Goal: Transaction & Acquisition: Book appointment/travel/reservation

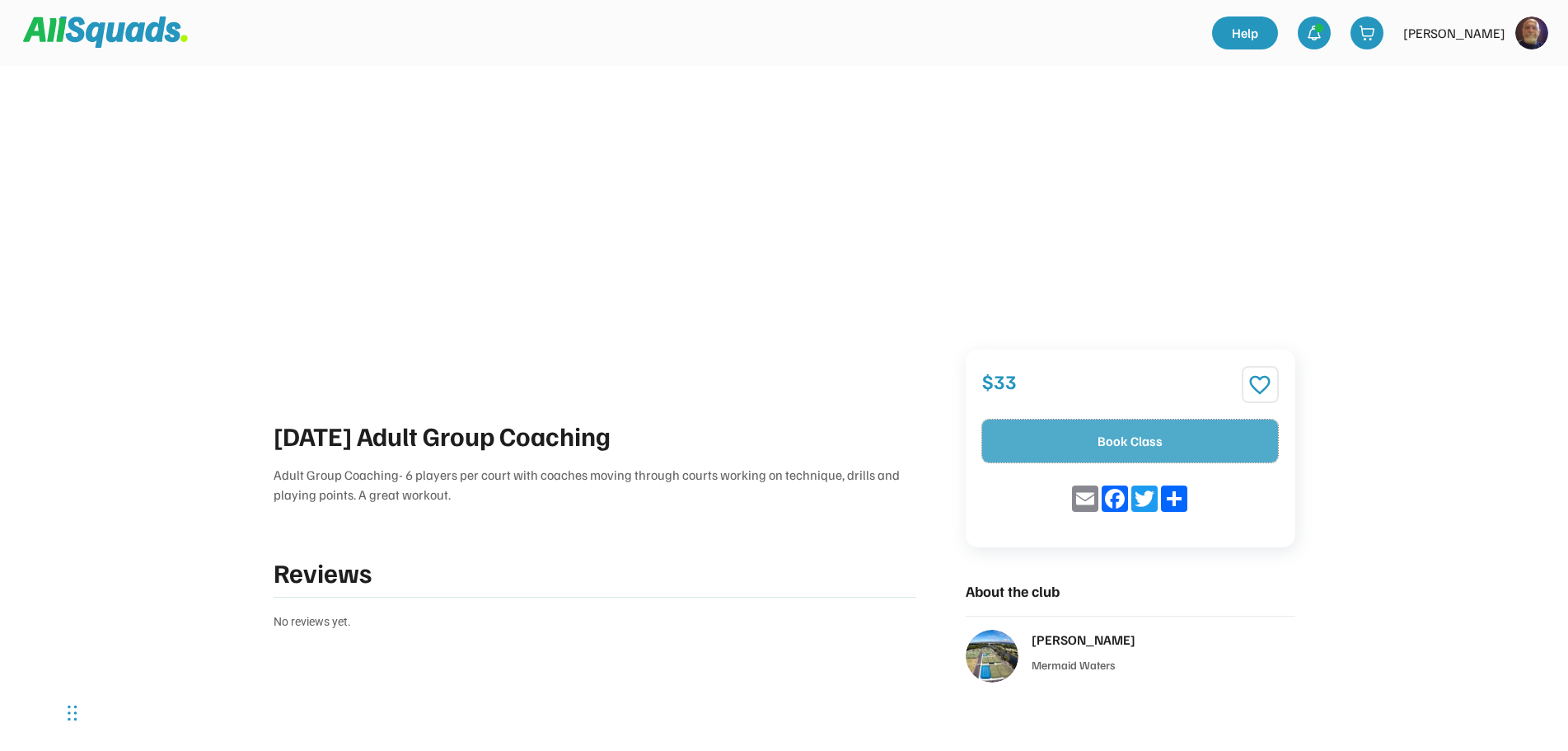
click at [1122, 443] on button "Book Class" at bounding box center [1130, 441] width 296 height 43
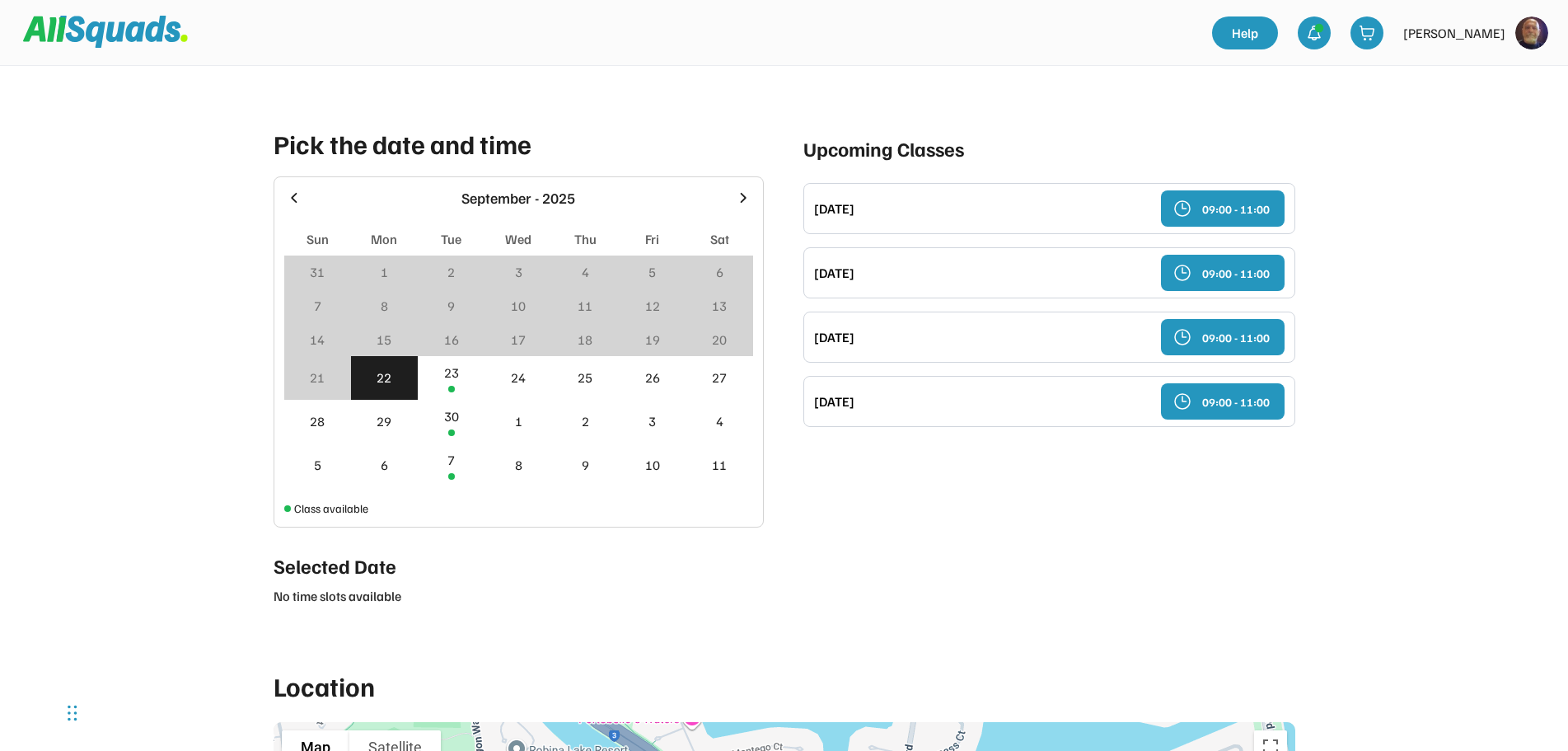
scroll to position [617, 0]
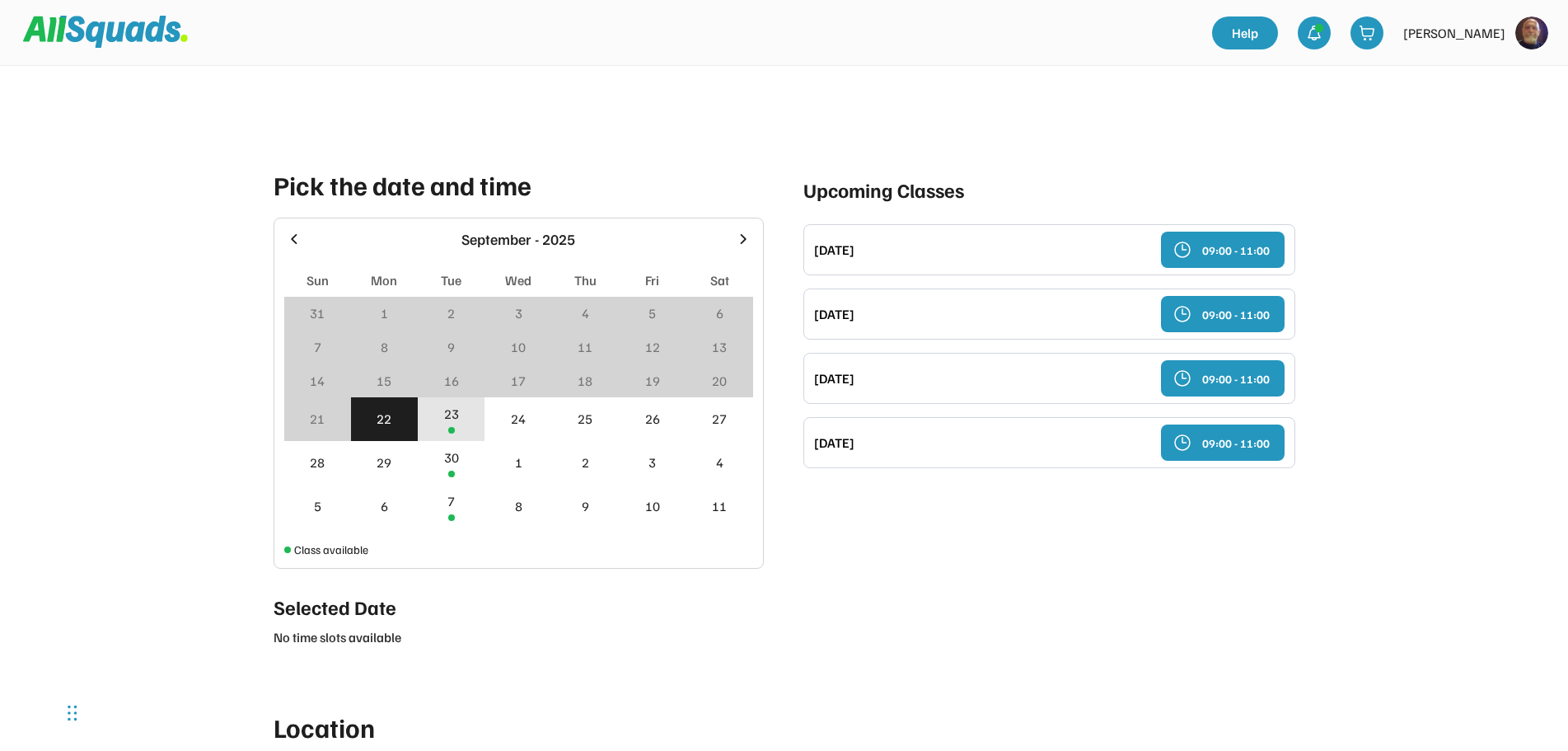
click at [452, 422] on div "23" at bounding box center [452, 413] width 15 height 19
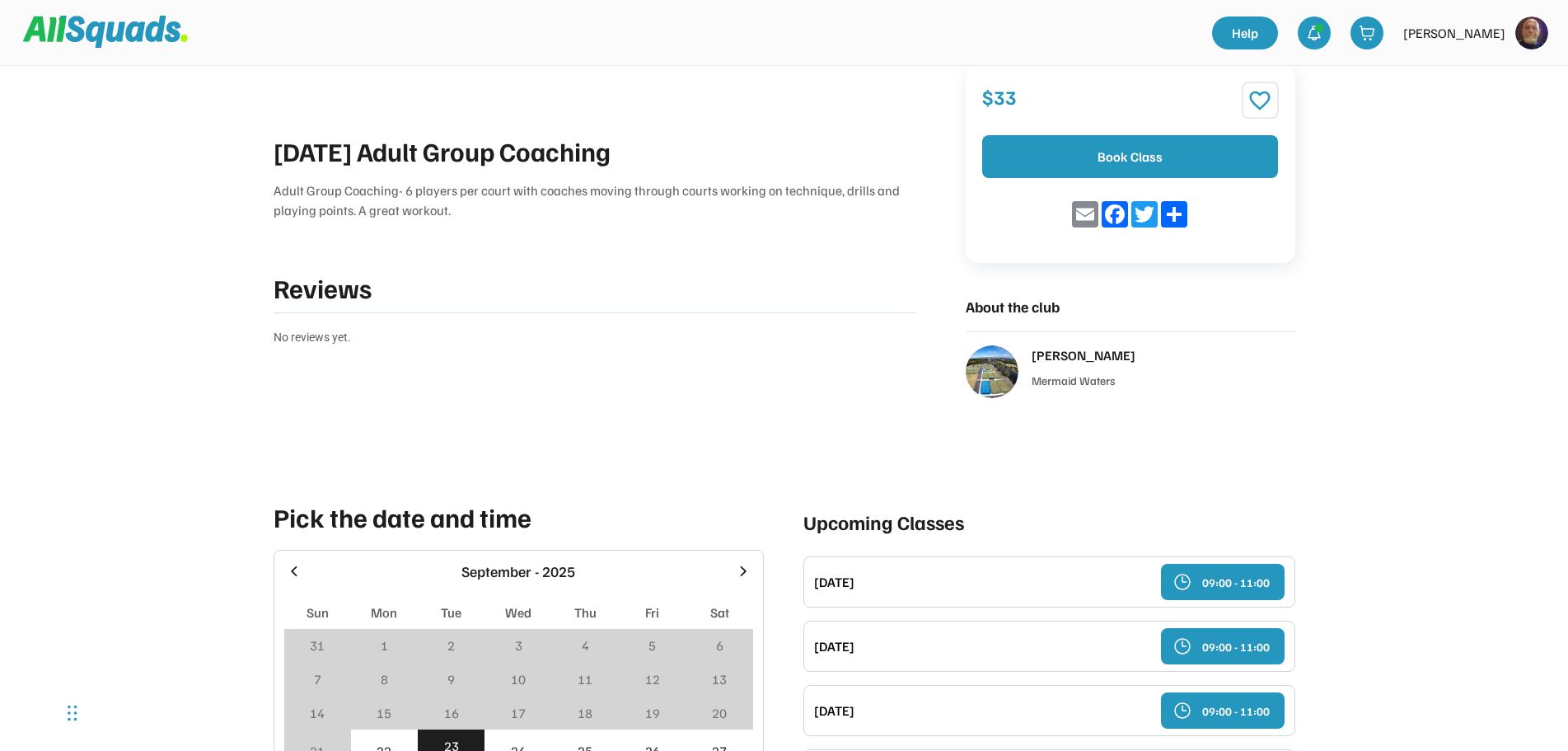
scroll to position [205, 0]
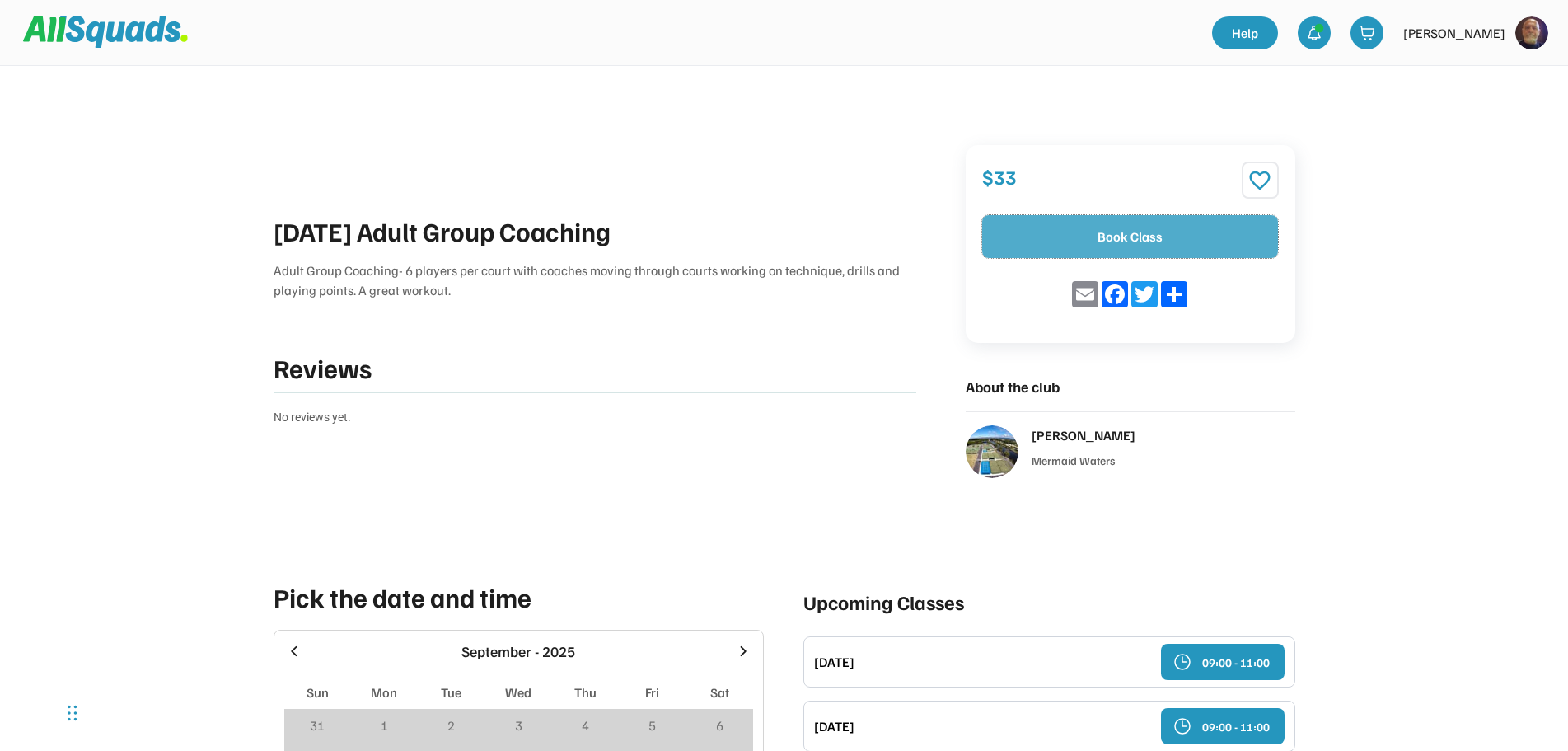
click at [1160, 233] on button "Book Class" at bounding box center [1130, 236] width 296 height 43
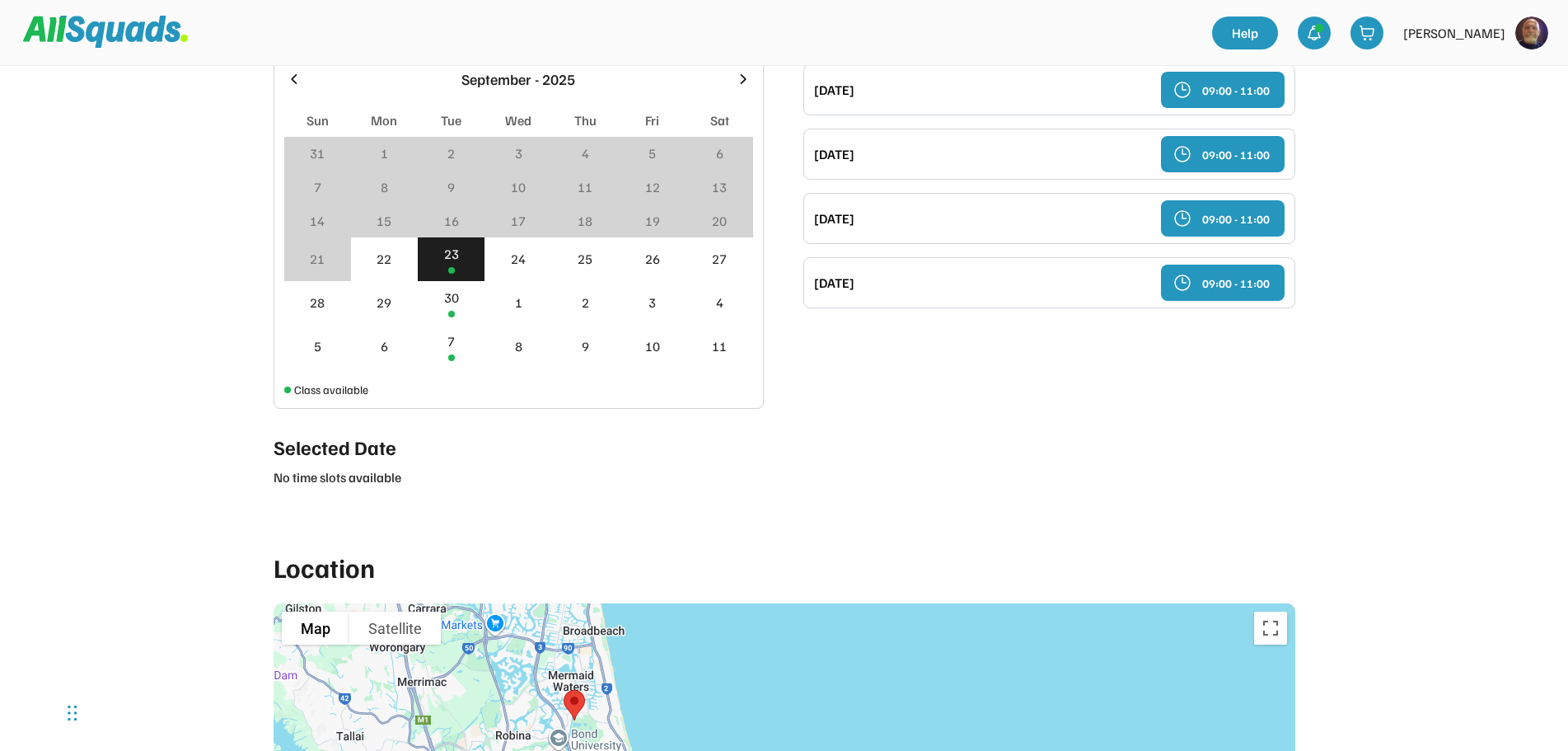
scroll to position [680, 0]
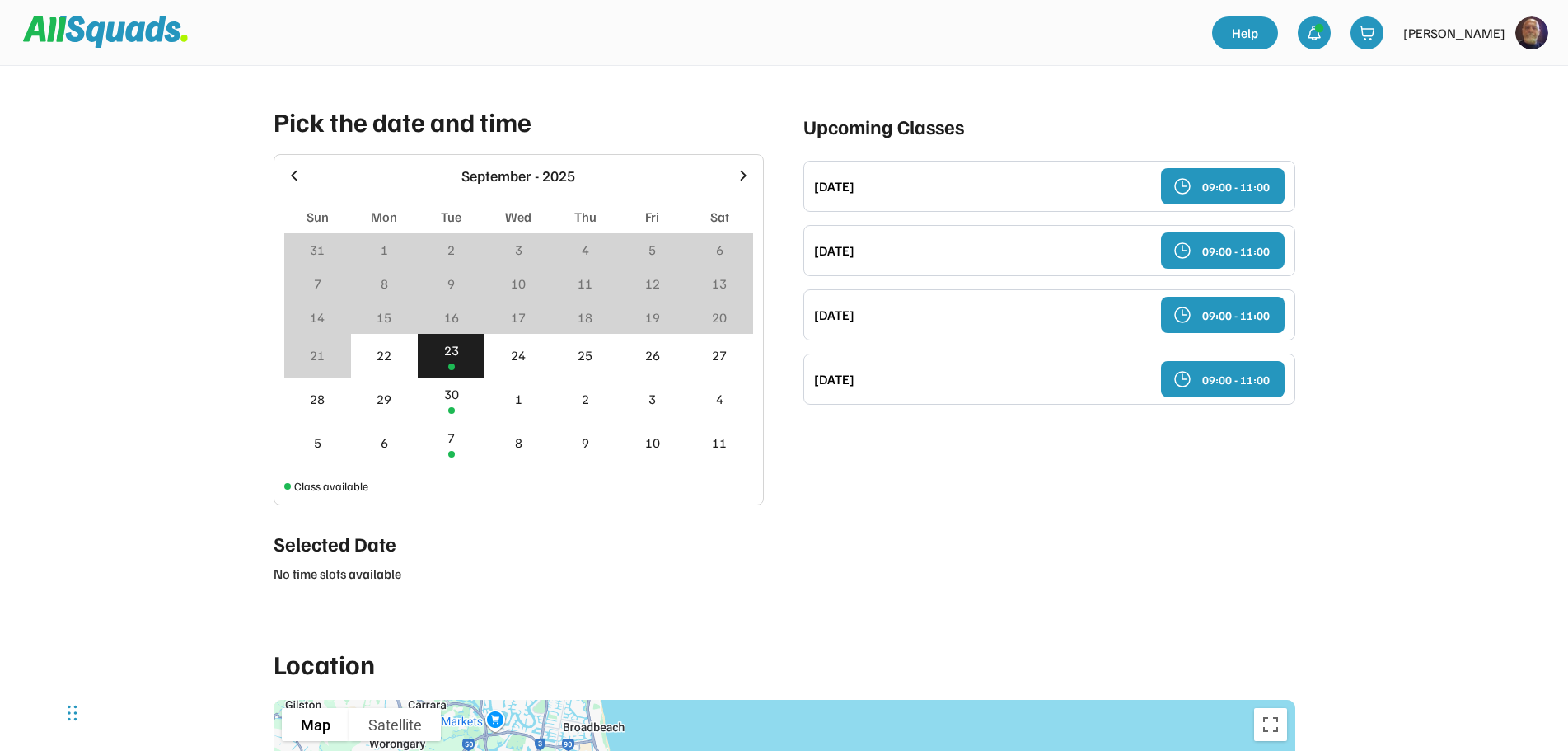
click at [444, 360] on div "23" at bounding box center [452, 349] width 15 height 19
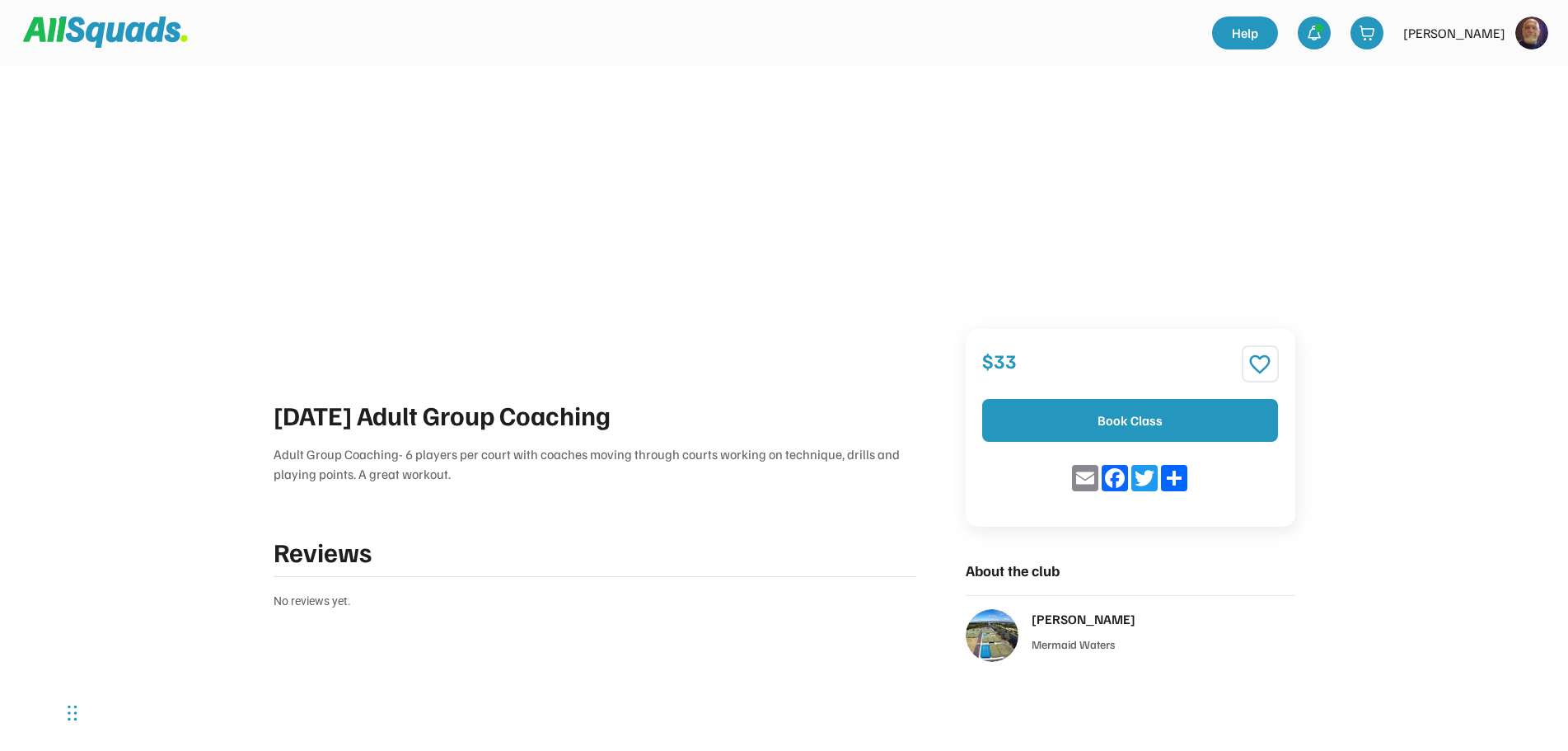
scroll to position [0, 0]
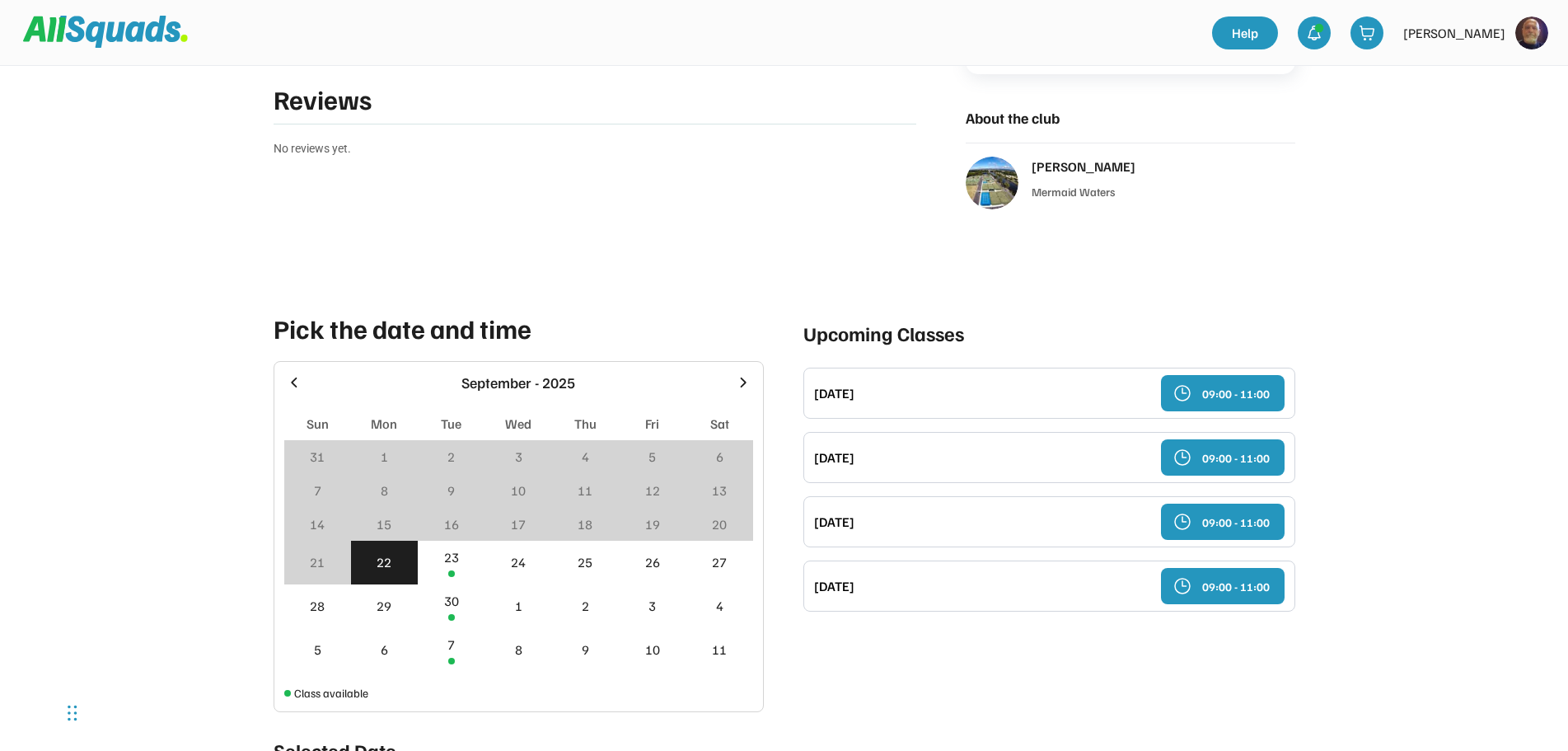
scroll to position [495, 0]
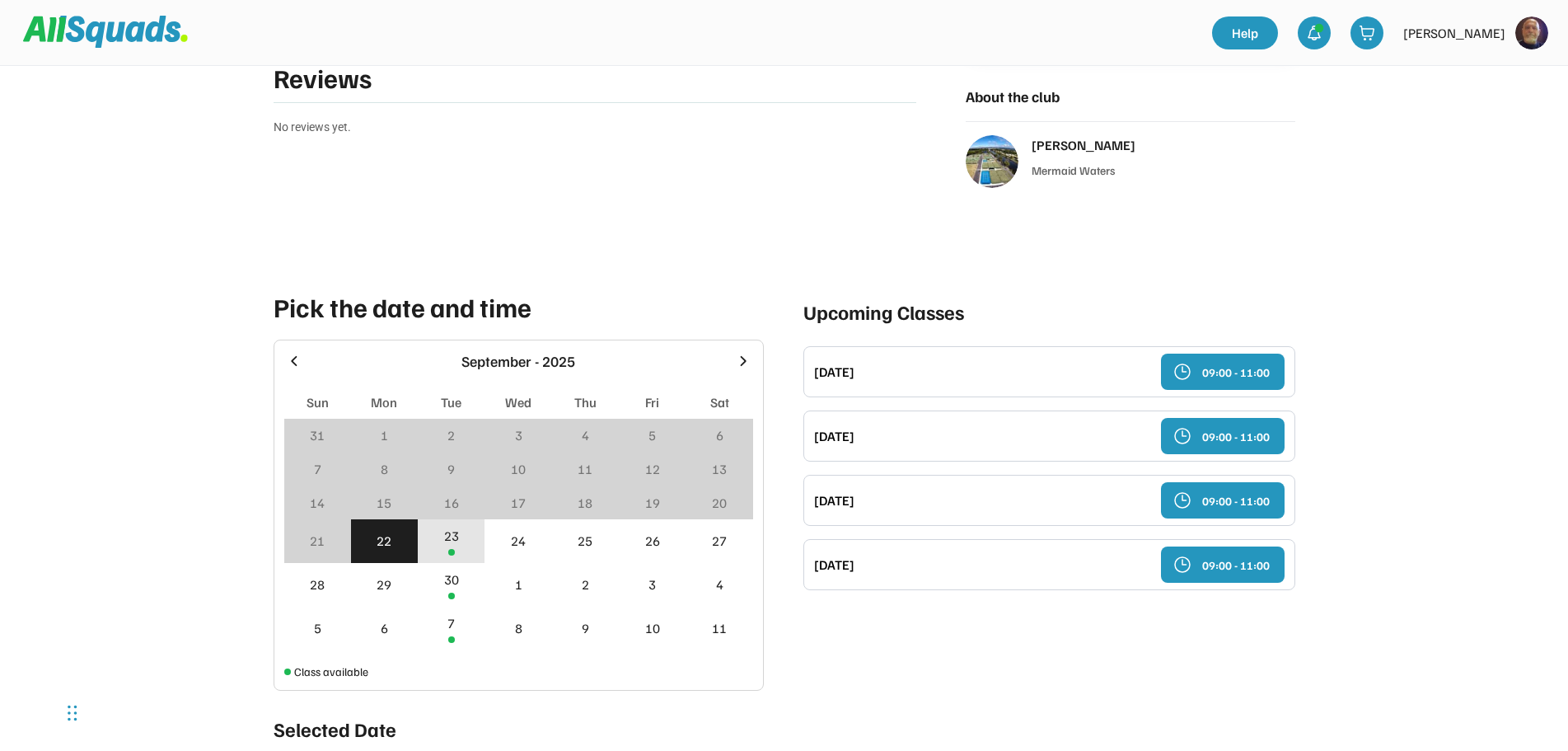
click at [452, 550] on div at bounding box center [452, 552] width 7 height 7
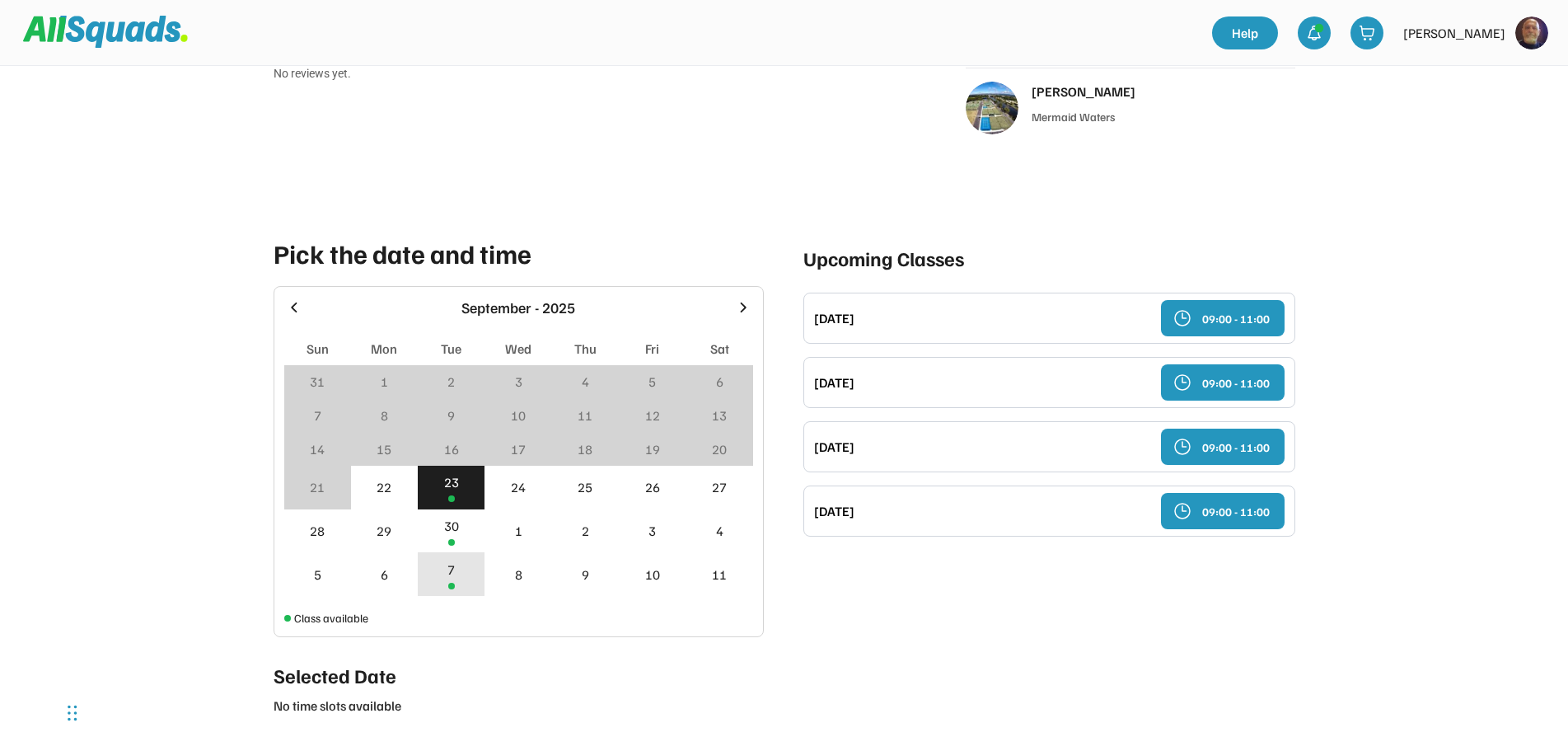
scroll to position [577, 0]
